Goal: Task Accomplishment & Management: Use online tool/utility

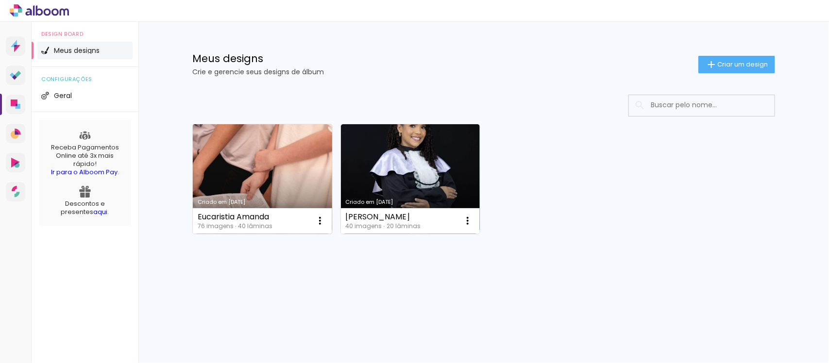
click at [285, 153] on link "Criado em [DATE]" at bounding box center [262, 179] width 139 height 110
